Goal: Task Accomplishment & Management: Manage account settings

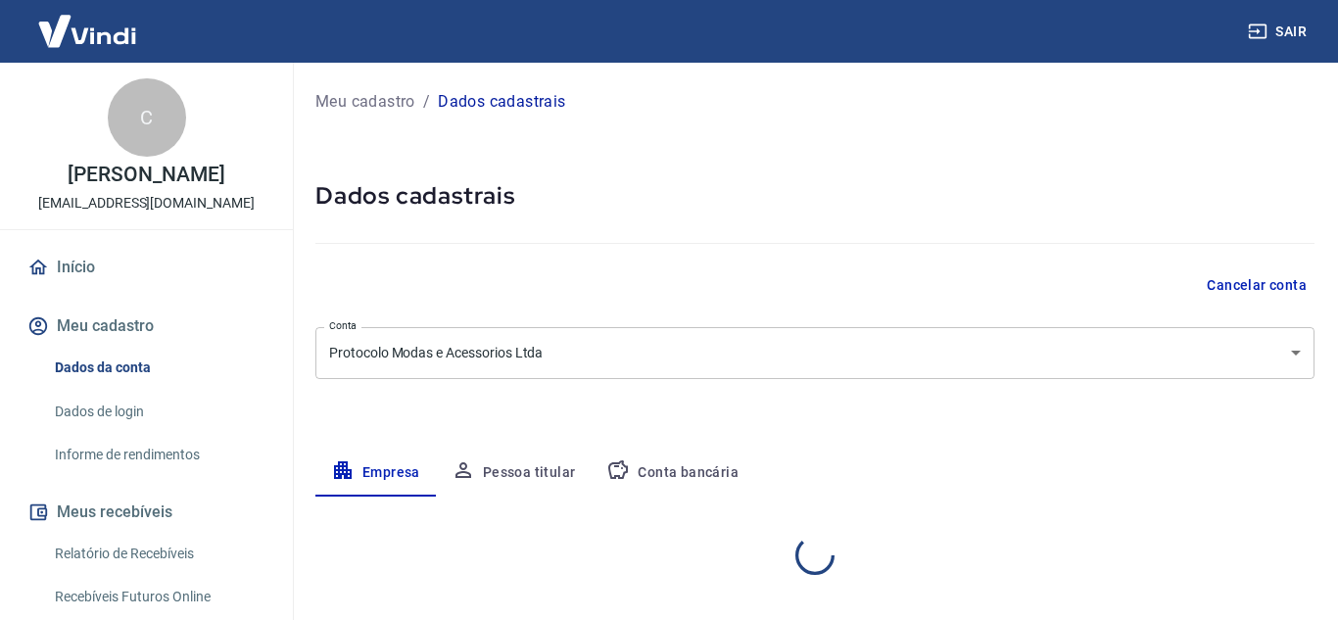
select select "SP"
select select "business"
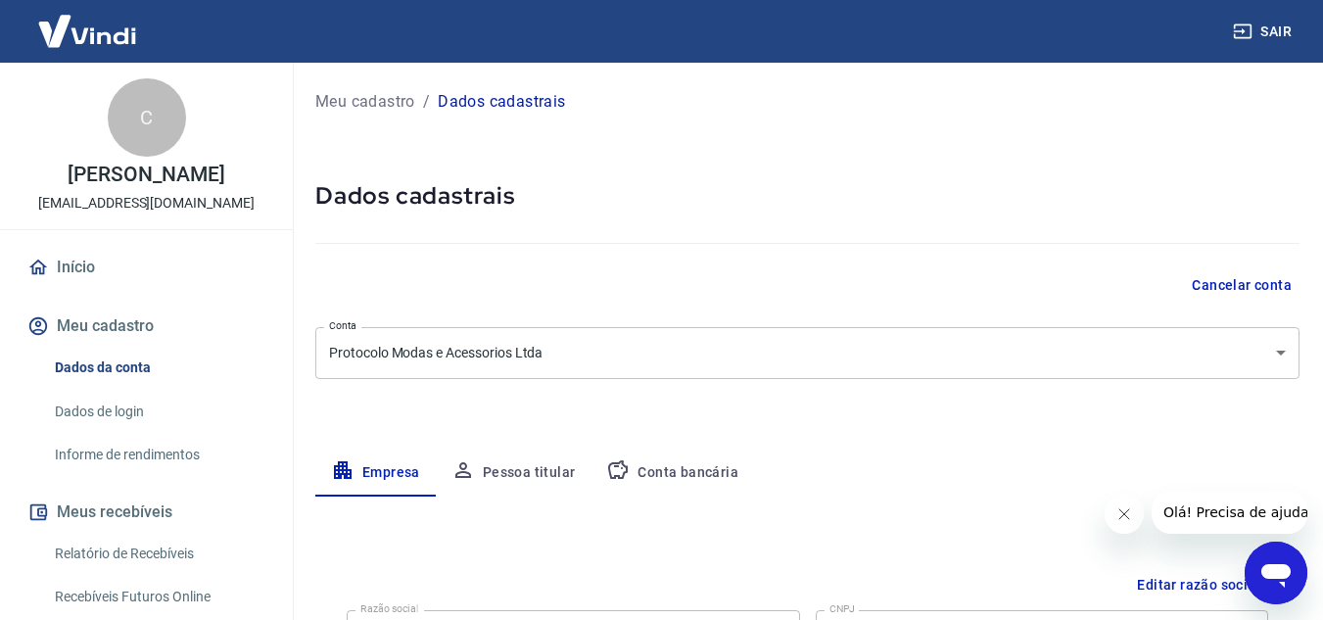
drag, startPoint x: 155, startPoint y: 552, endPoint x: 165, endPoint y: 546, distance: 12.0
click at [155, 552] on link "Relatório de Recebíveis" at bounding box center [158, 554] width 222 height 40
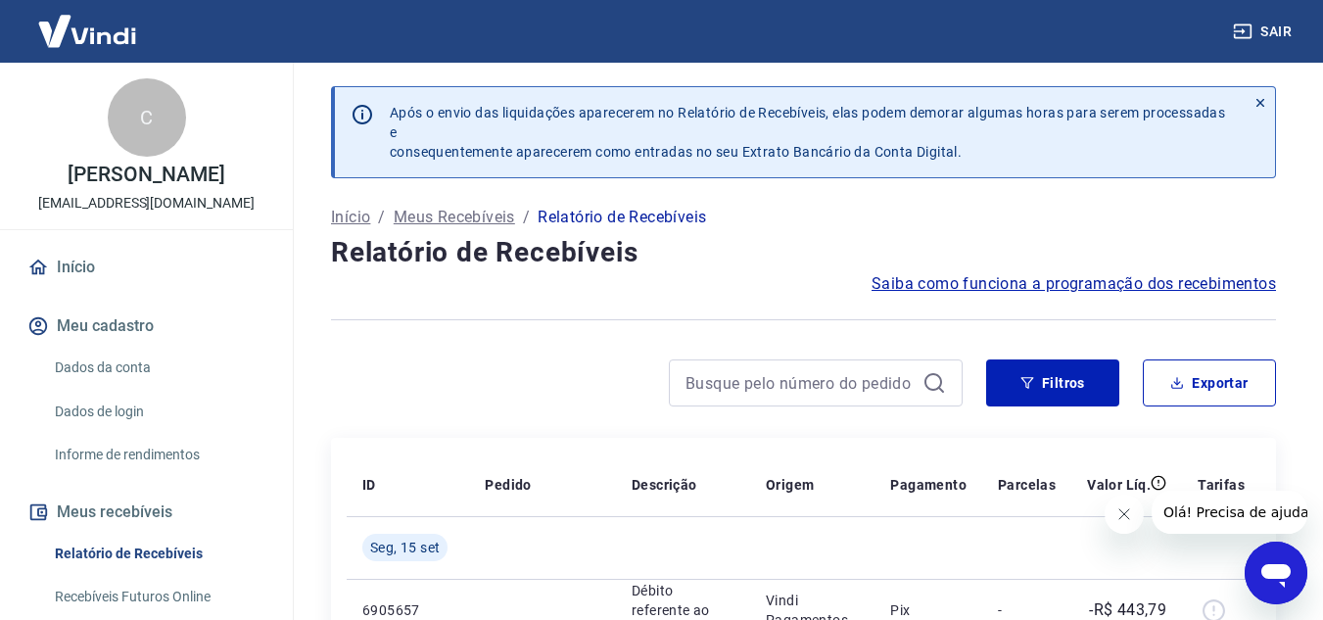
click at [1263, 105] on icon at bounding box center [1261, 103] width 14 height 14
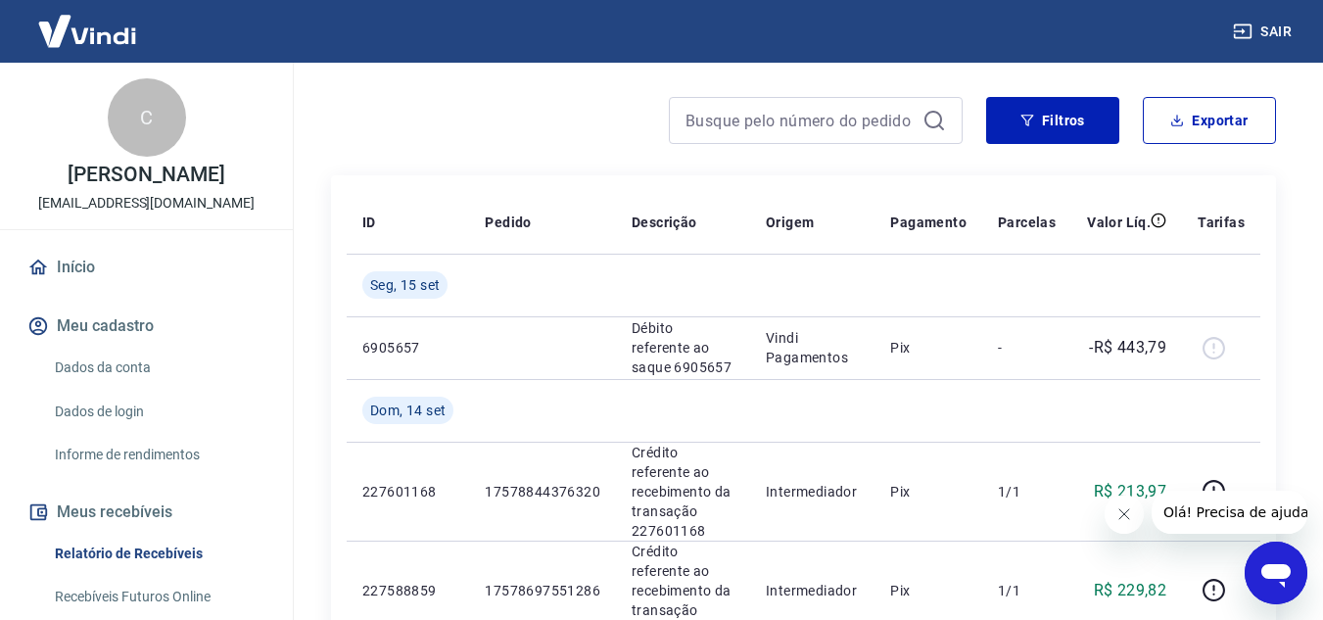
scroll to position [181, 0]
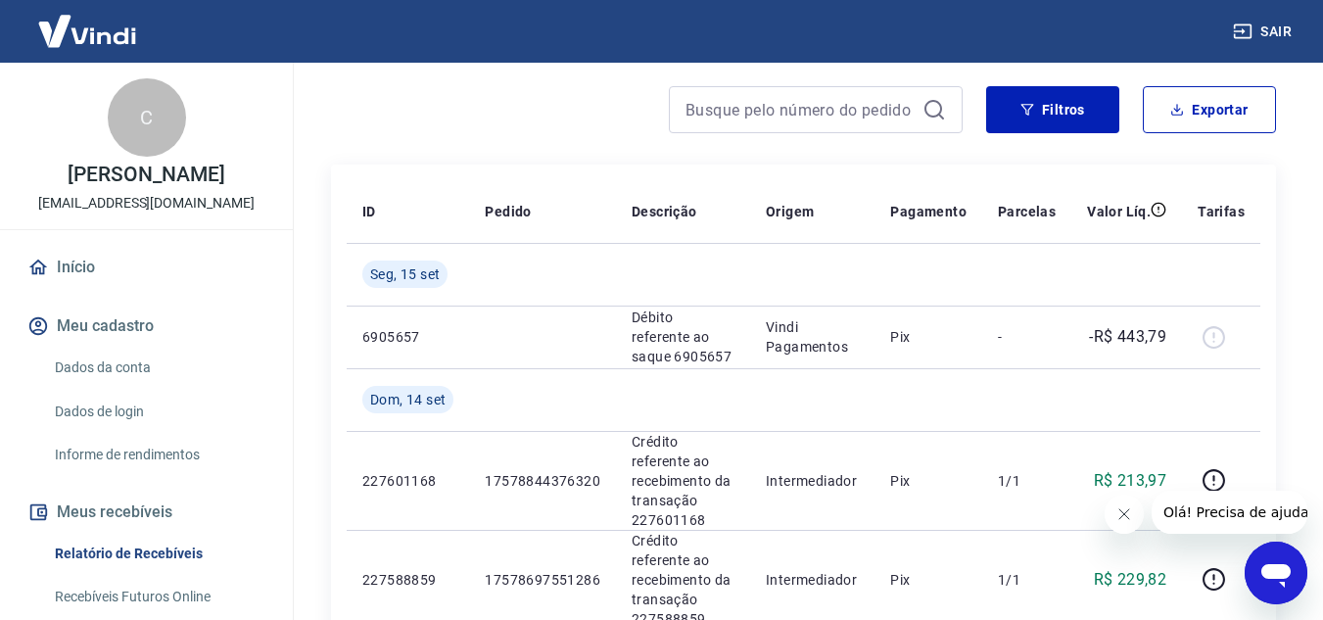
click at [1126, 515] on icon "Close message from company" at bounding box center [1124, 514] width 16 height 16
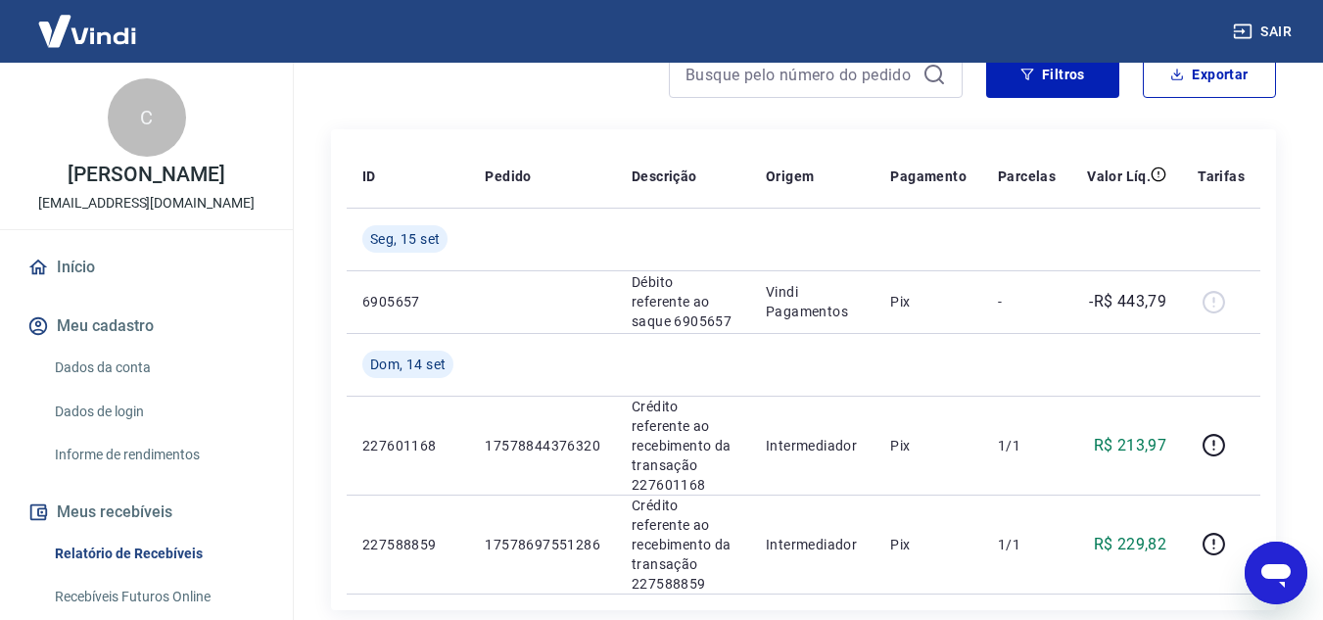
scroll to position [206, 0]
